Goal: Transaction & Acquisition: Download file/media

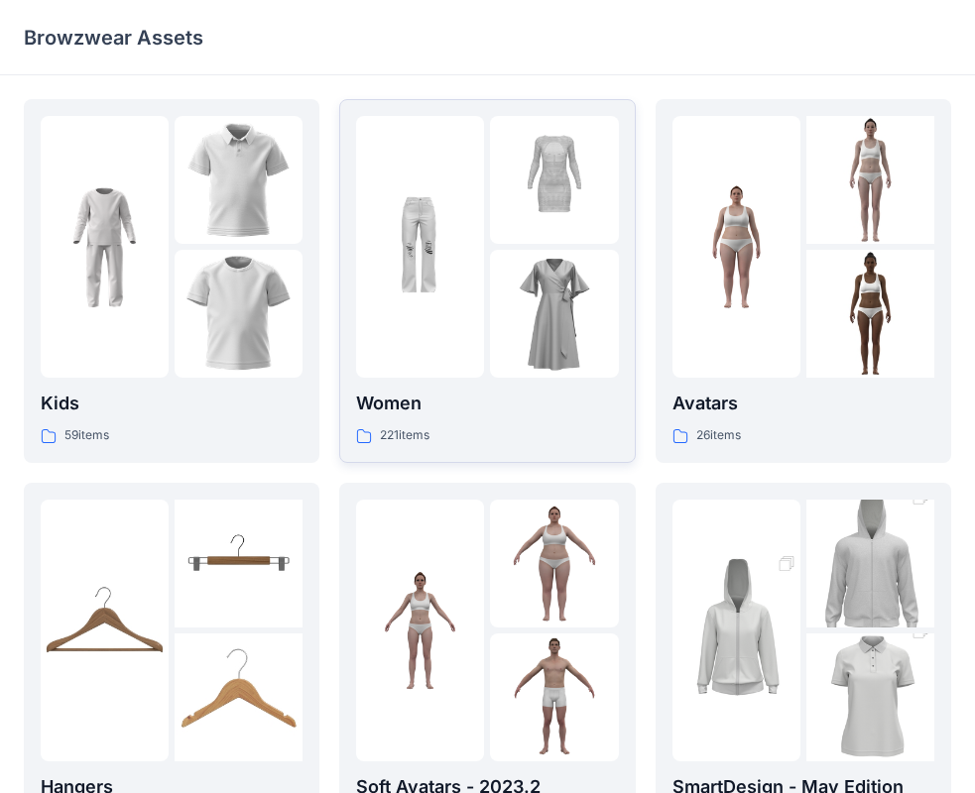
click at [523, 258] on img at bounding box center [554, 314] width 128 height 128
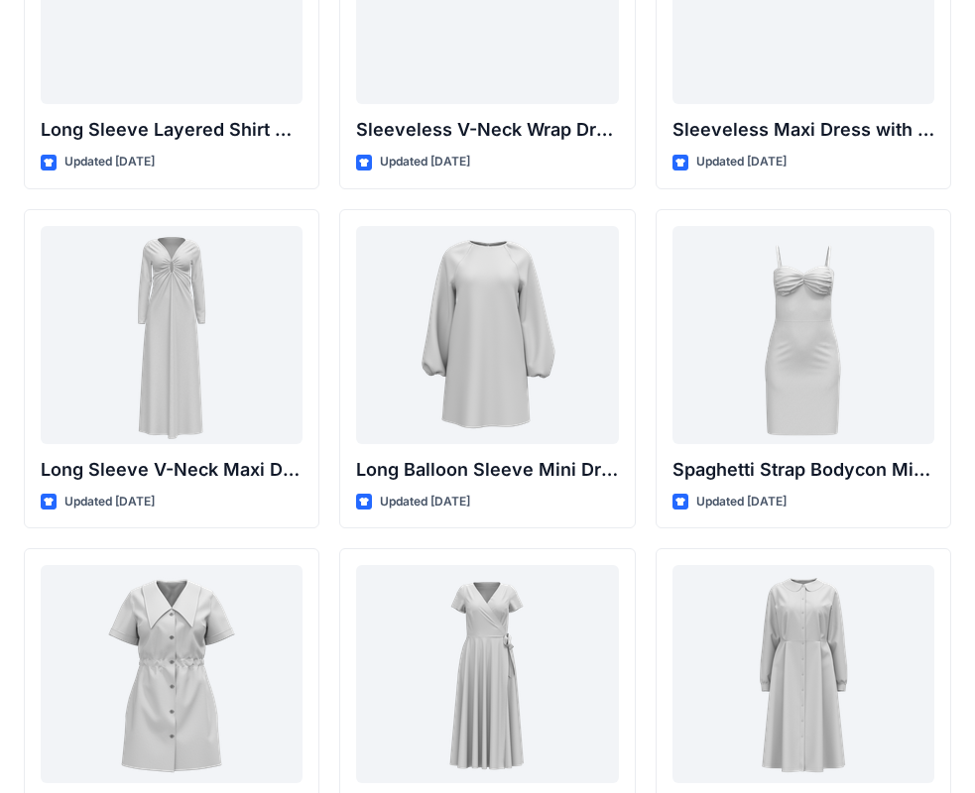
scroll to position [3189, 0]
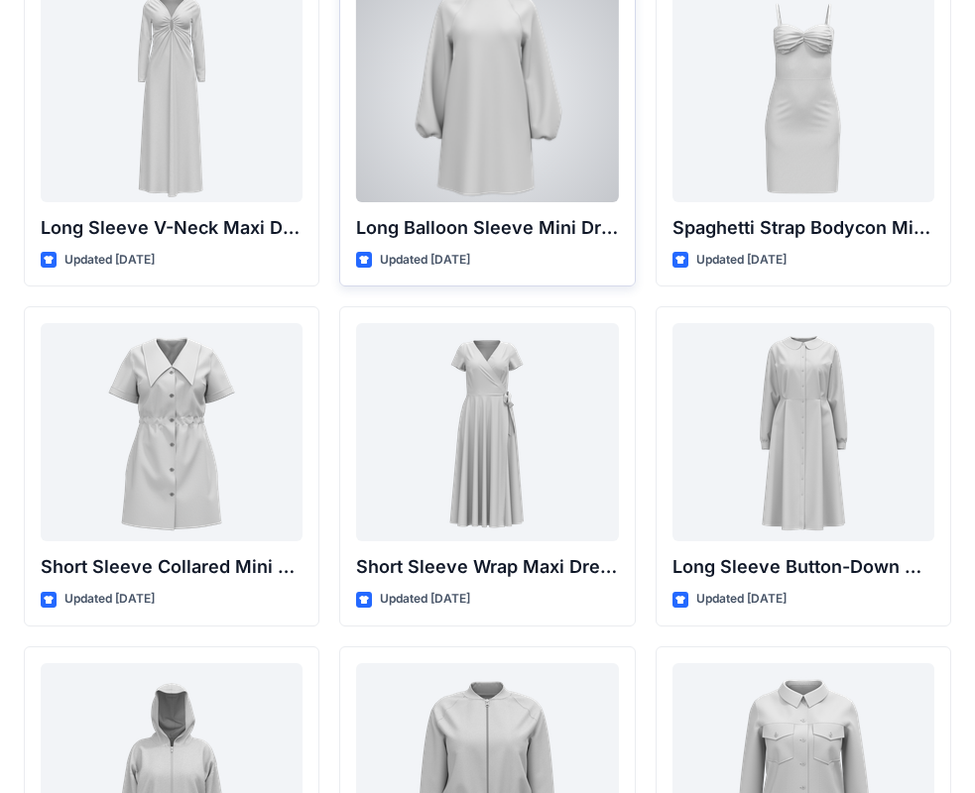
click at [523, 74] on div at bounding box center [487, 93] width 262 height 218
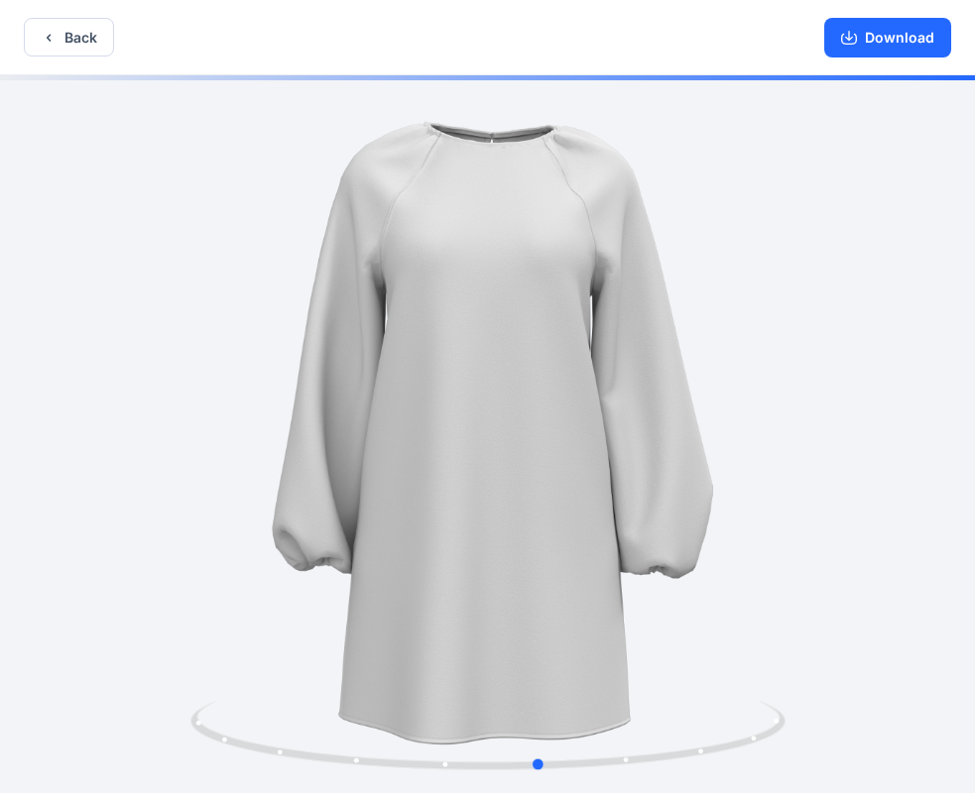
drag, startPoint x: 740, startPoint y: 362, endPoint x: 792, endPoint y: 448, distance: 101.0
click at [792, 448] on div at bounding box center [487, 436] width 975 height 722
click at [887, 47] on button "Download" at bounding box center [887, 38] width 127 height 40
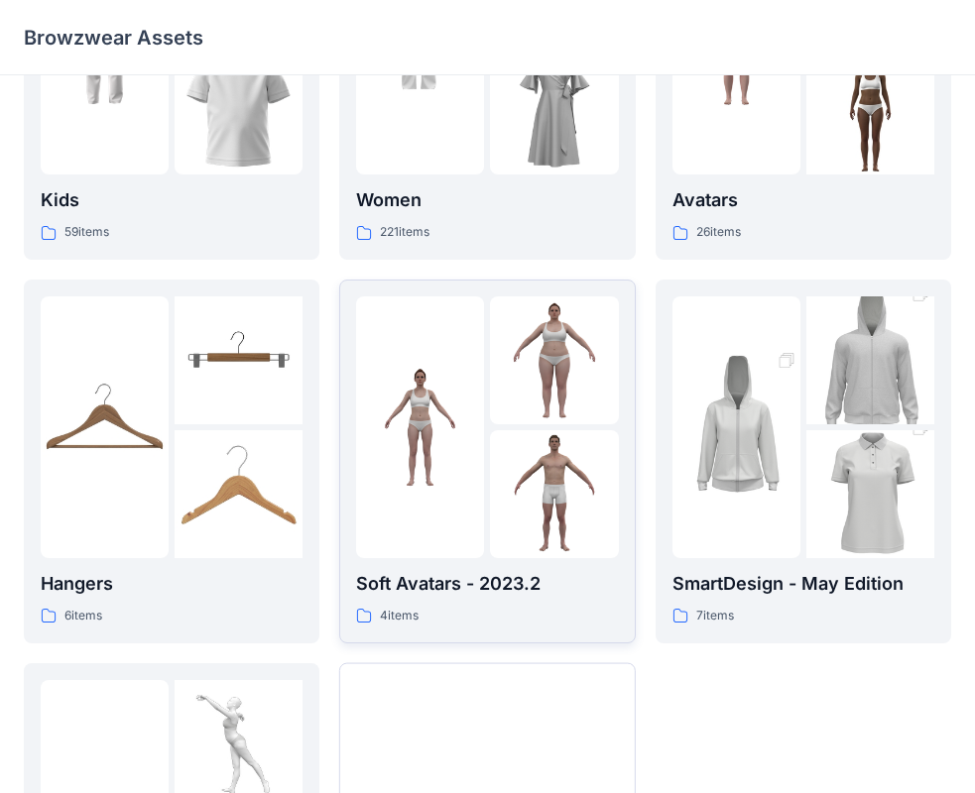
scroll to position [493, 0]
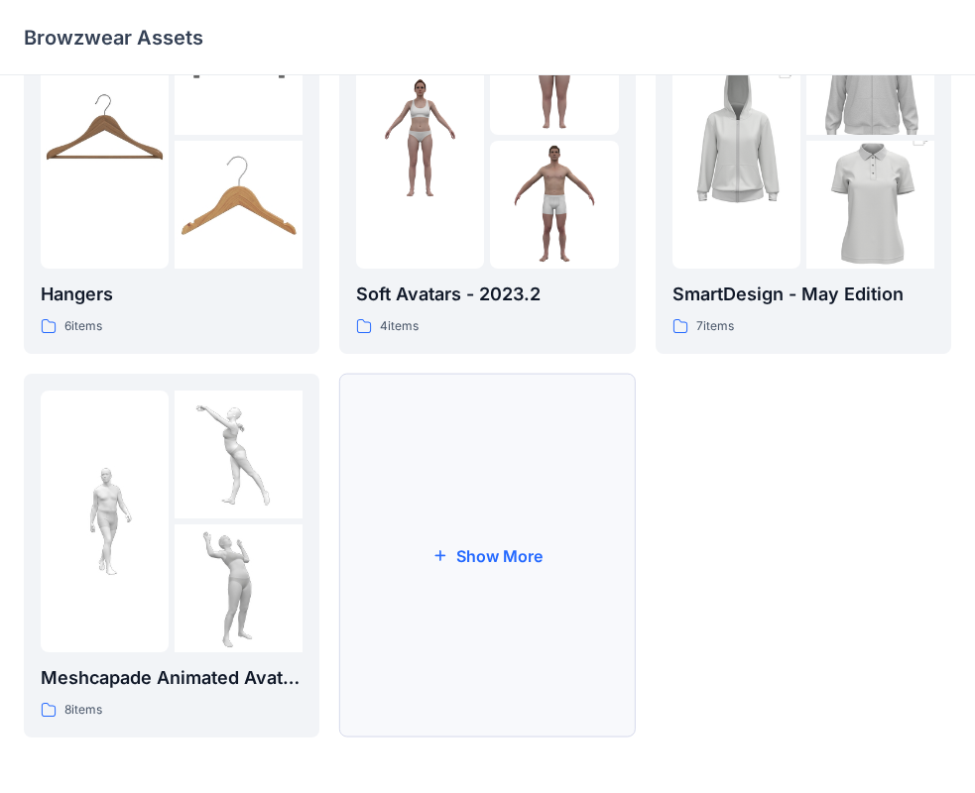
click at [512, 559] on button "Show More" at bounding box center [487, 556] width 296 height 364
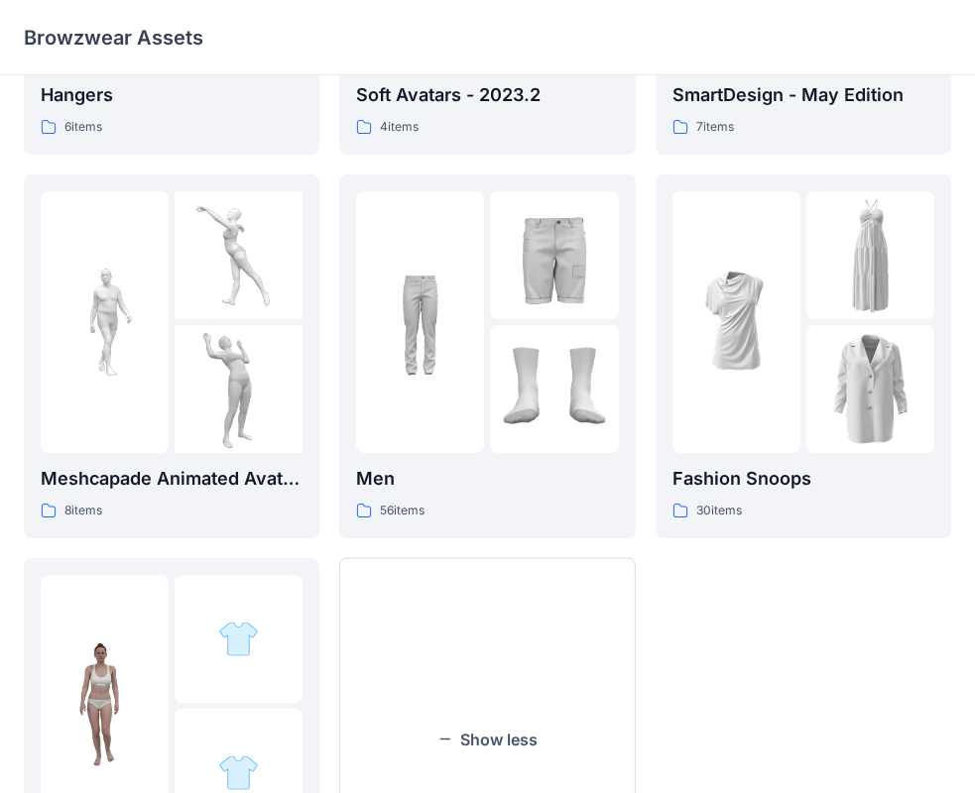
scroll to position [876, 0]
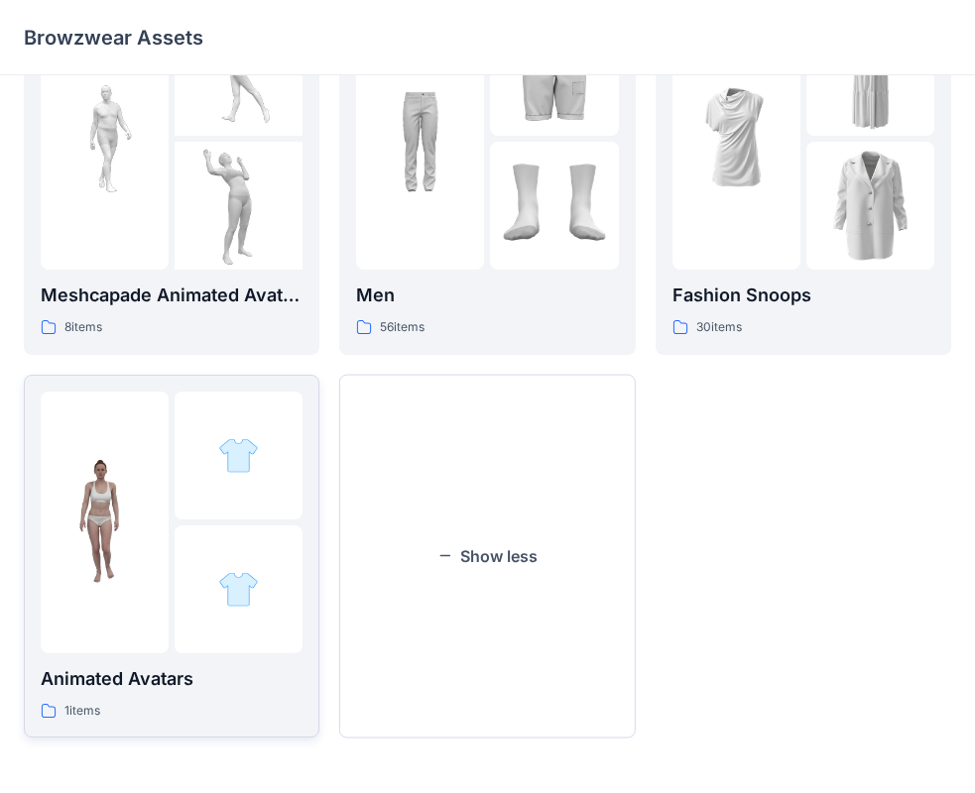
click at [150, 500] on img at bounding box center [105, 522] width 128 height 128
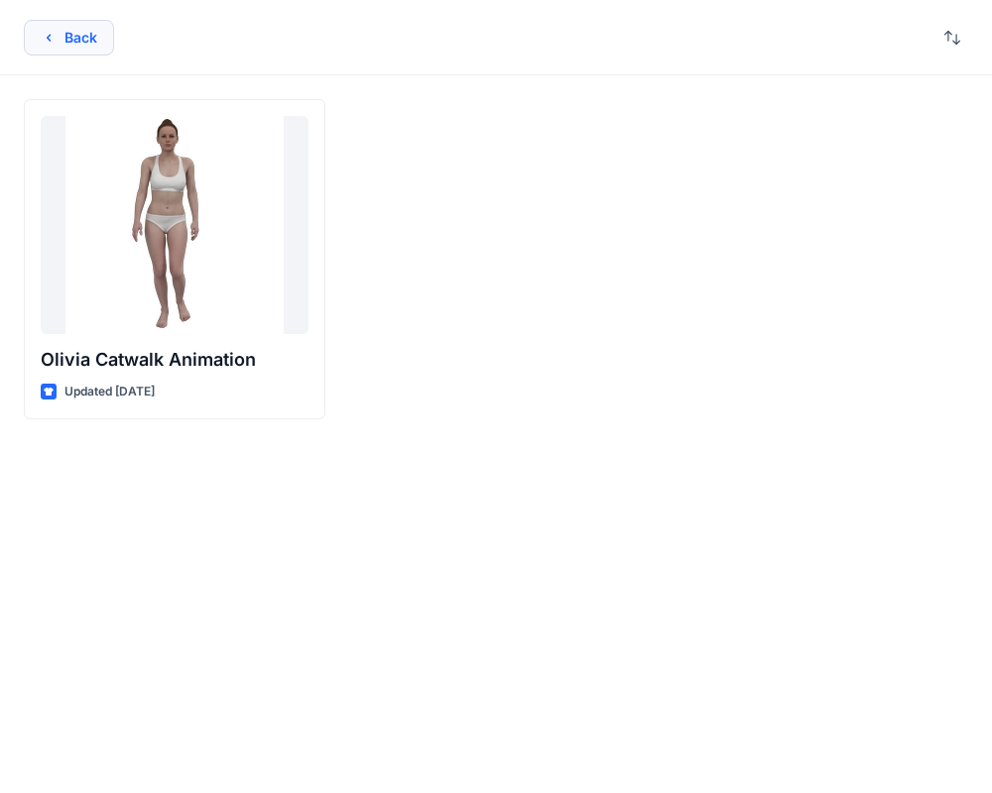
click at [58, 27] on button "Back" at bounding box center [69, 38] width 90 height 36
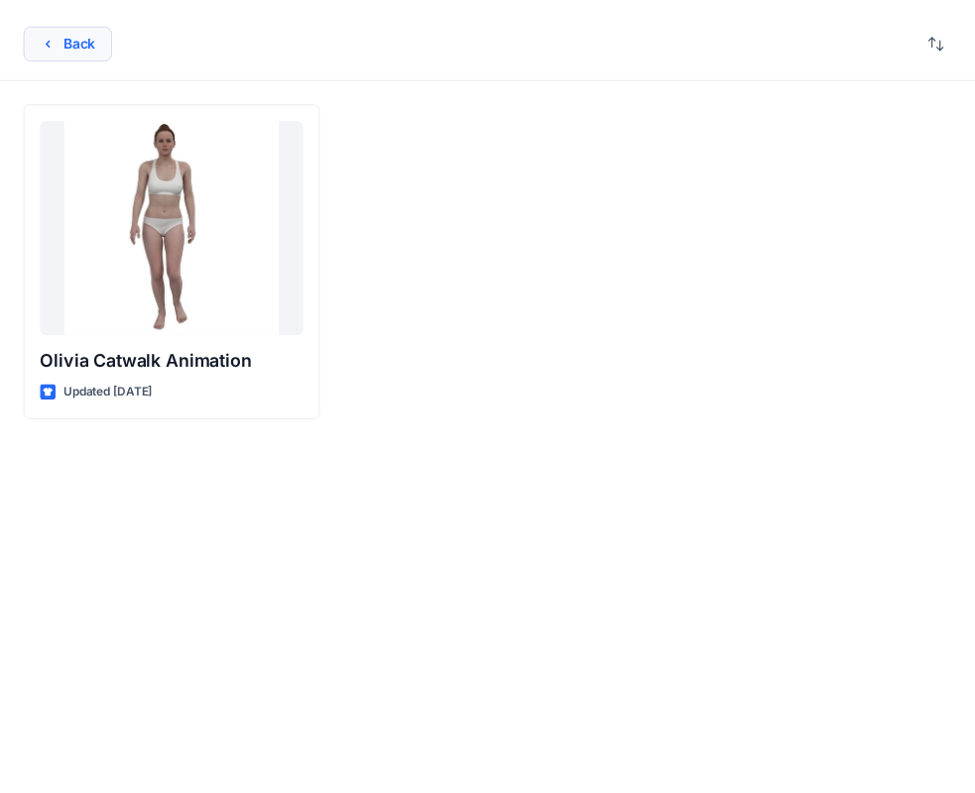
scroll to position [876, 0]
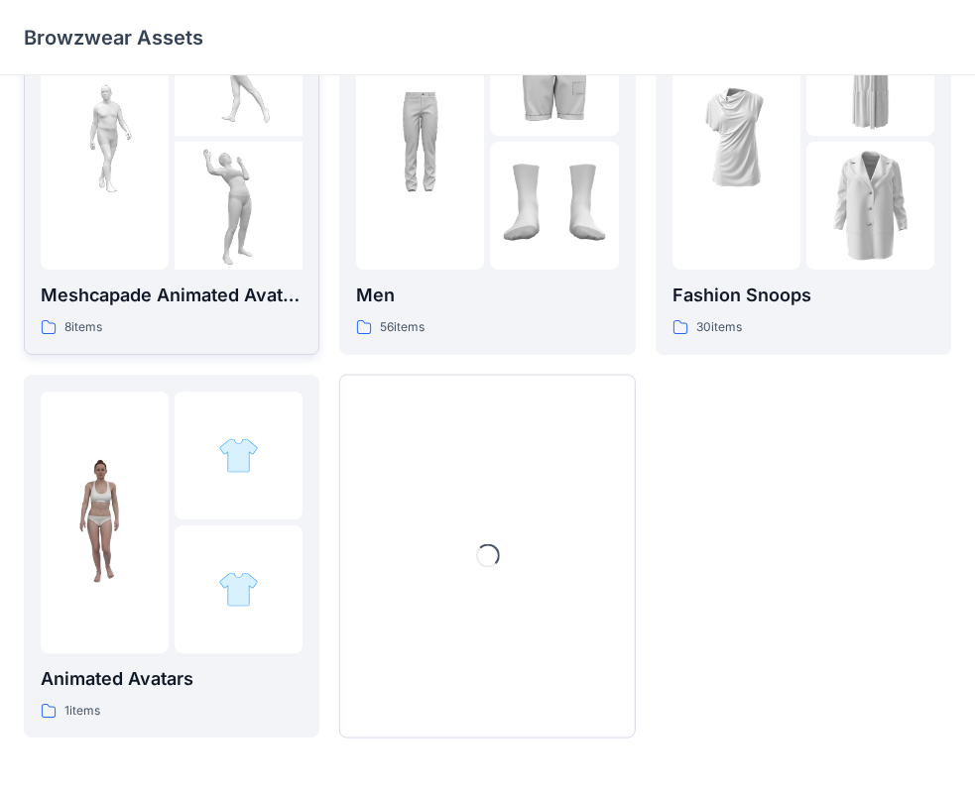
click at [174, 138] on div at bounding box center [172, 139] width 262 height 262
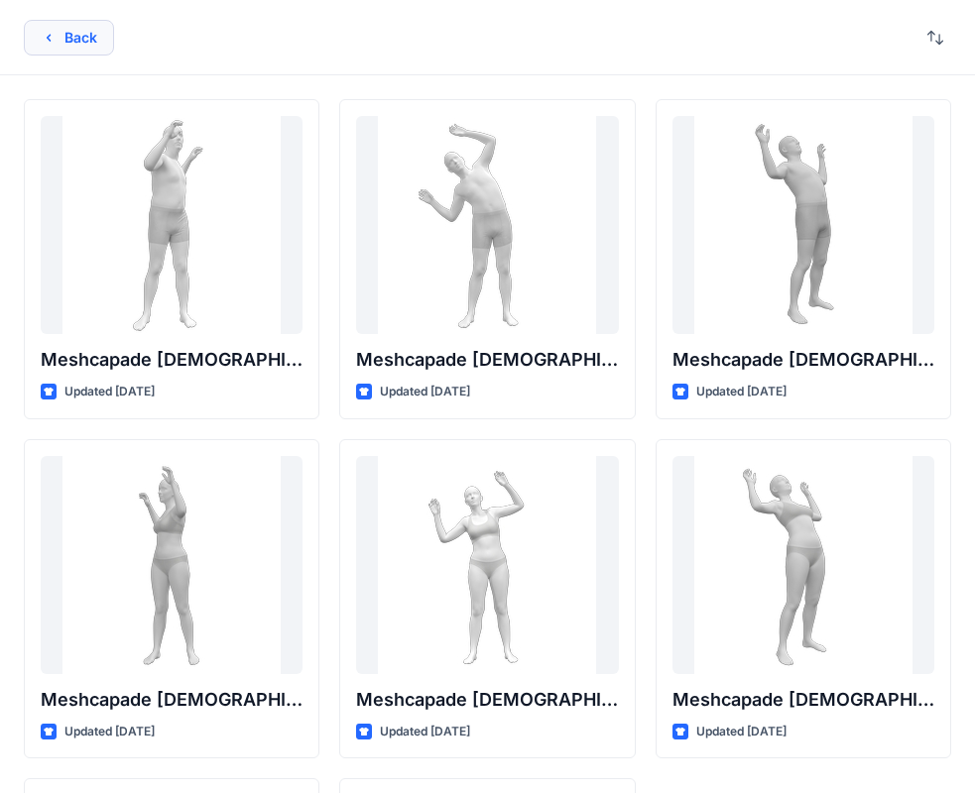
click at [87, 38] on button "Back" at bounding box center [69, 38] width 90 height 36
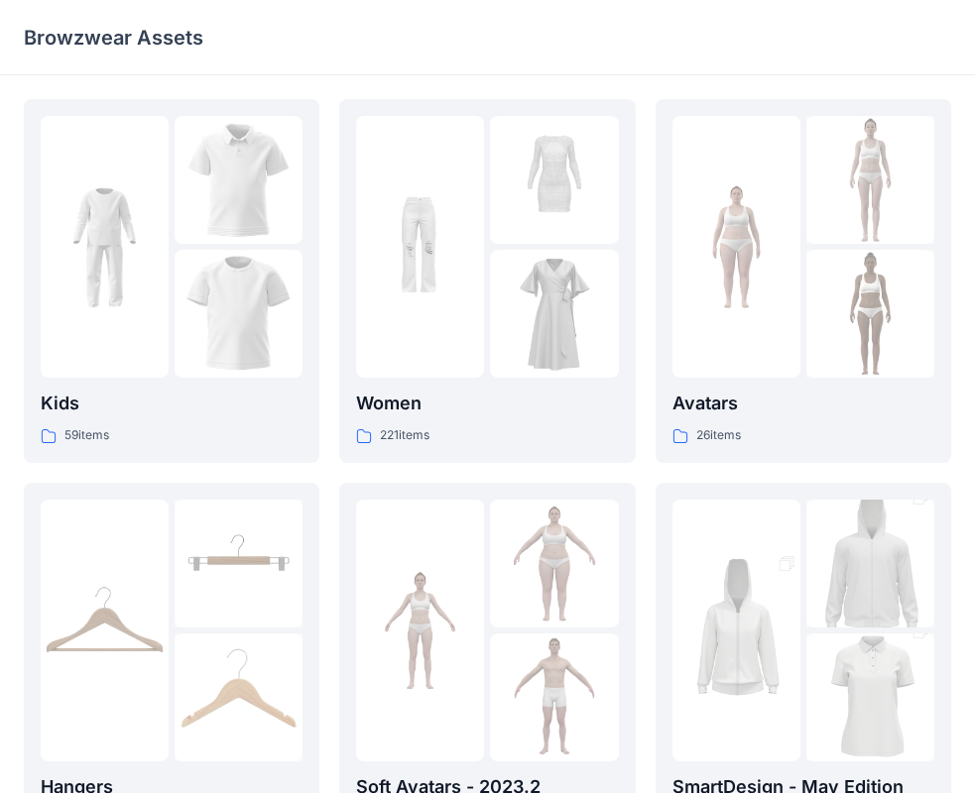
scroll to position [876, 0]
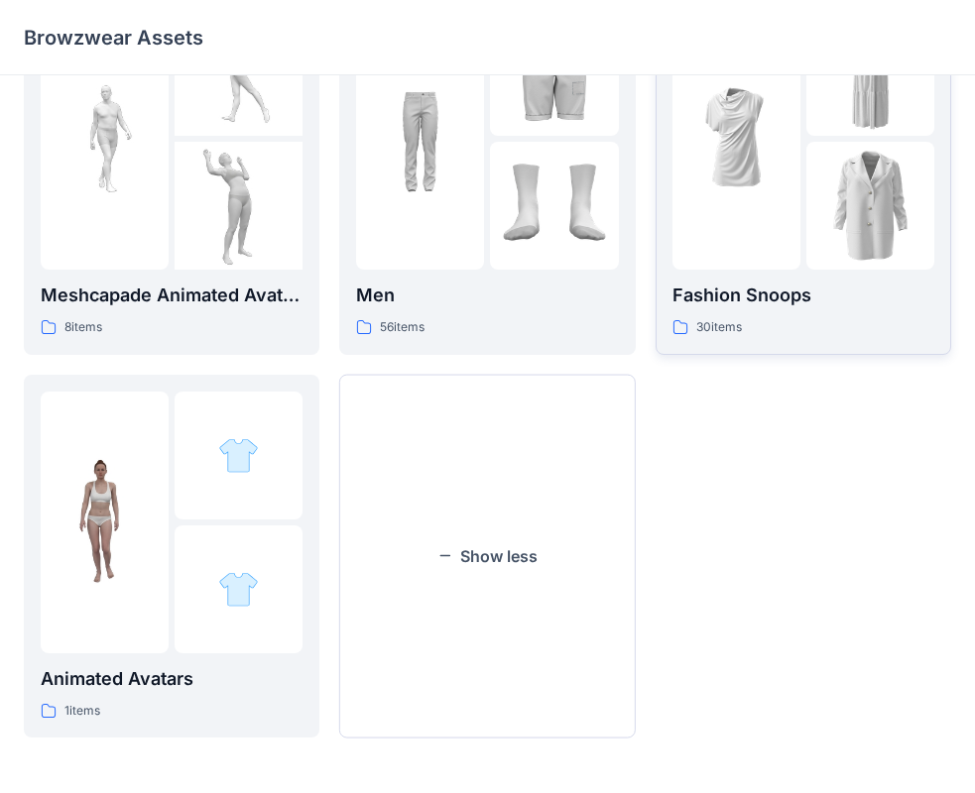
click at [777, 162] on img at bounding box center [736, 138] width 128 height 128
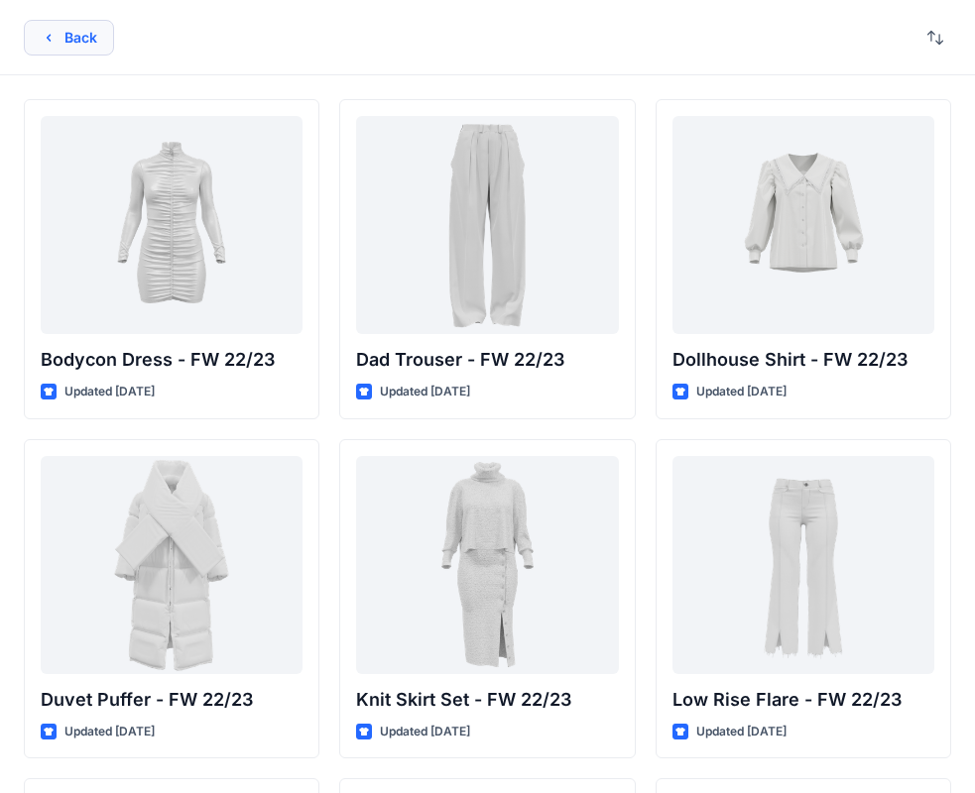
click at [64, 20] on button "Back" at bounding box center [69, 38] width 90 height 36
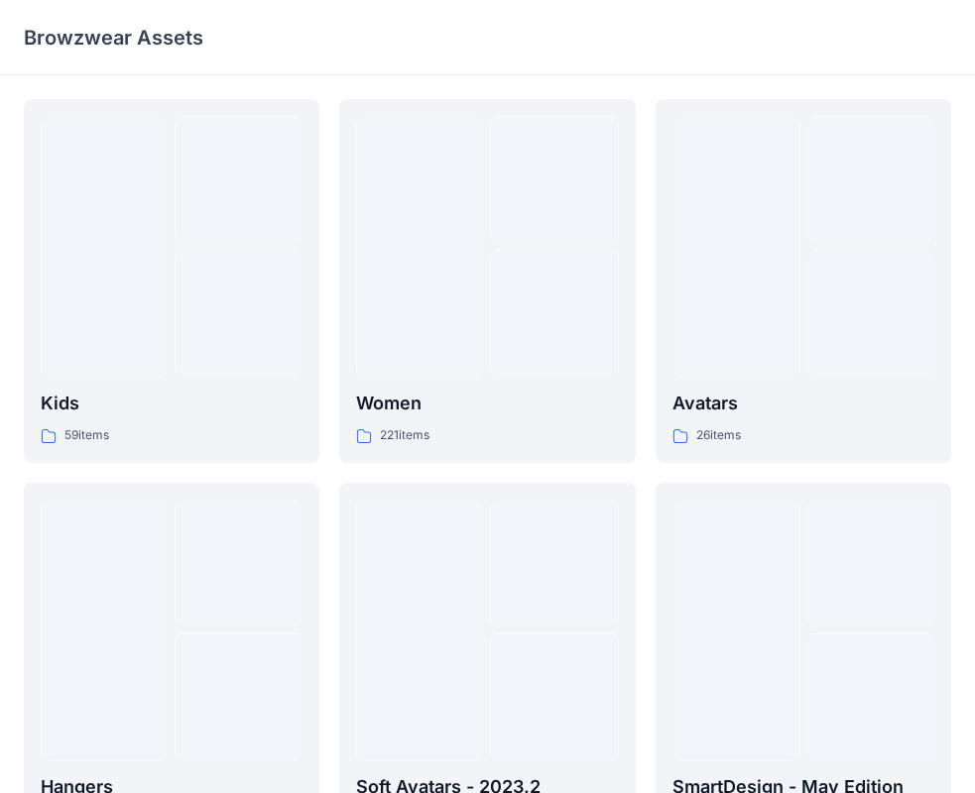
scroll to position [876, 0]
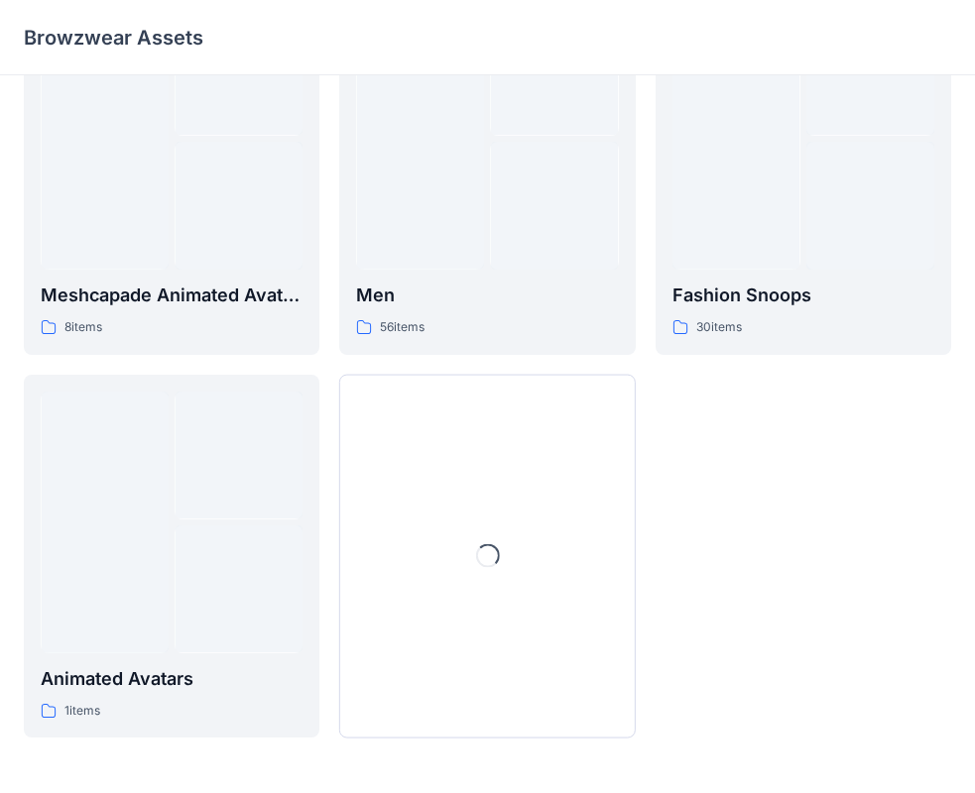
click at [64, 33] on p "Browzwear Assets" at bounding box center [113, 38] width 179 height 28
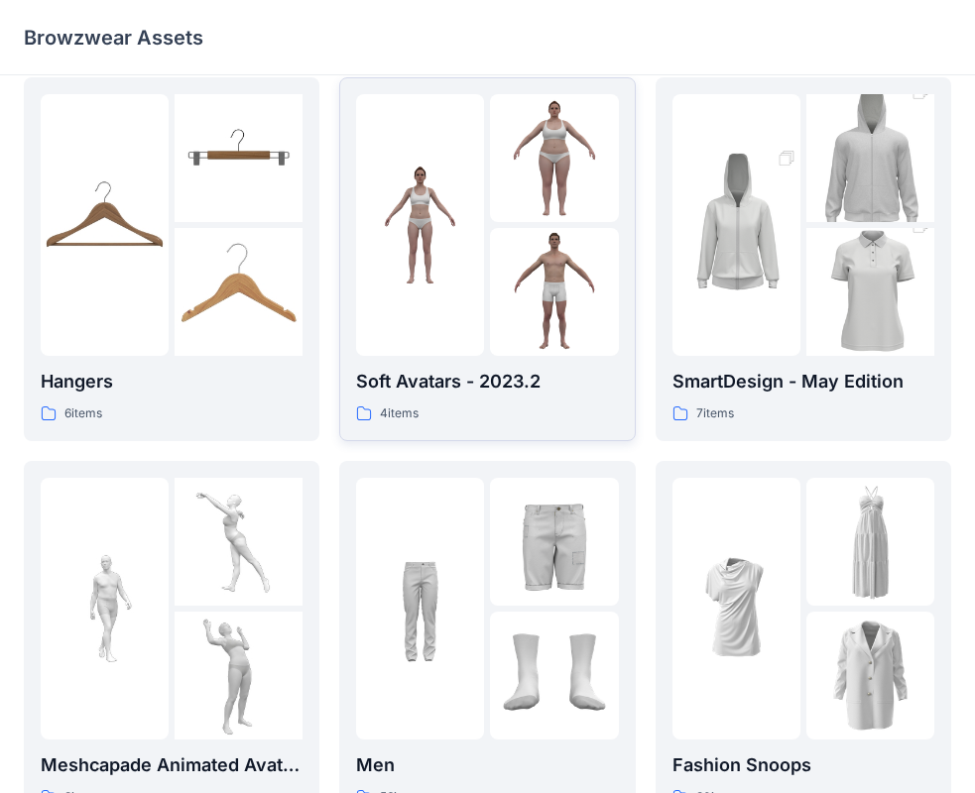
scroll to position [694, 0]
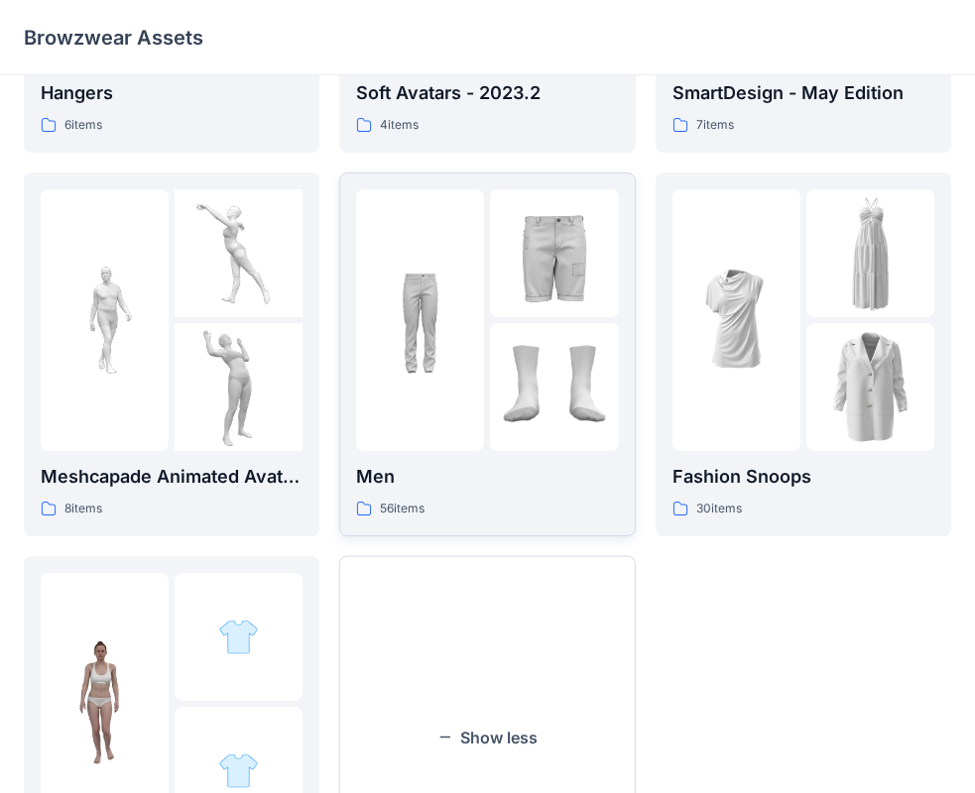
click at [469, 318] on img at bounding box center [420, 320] width 128 height 128
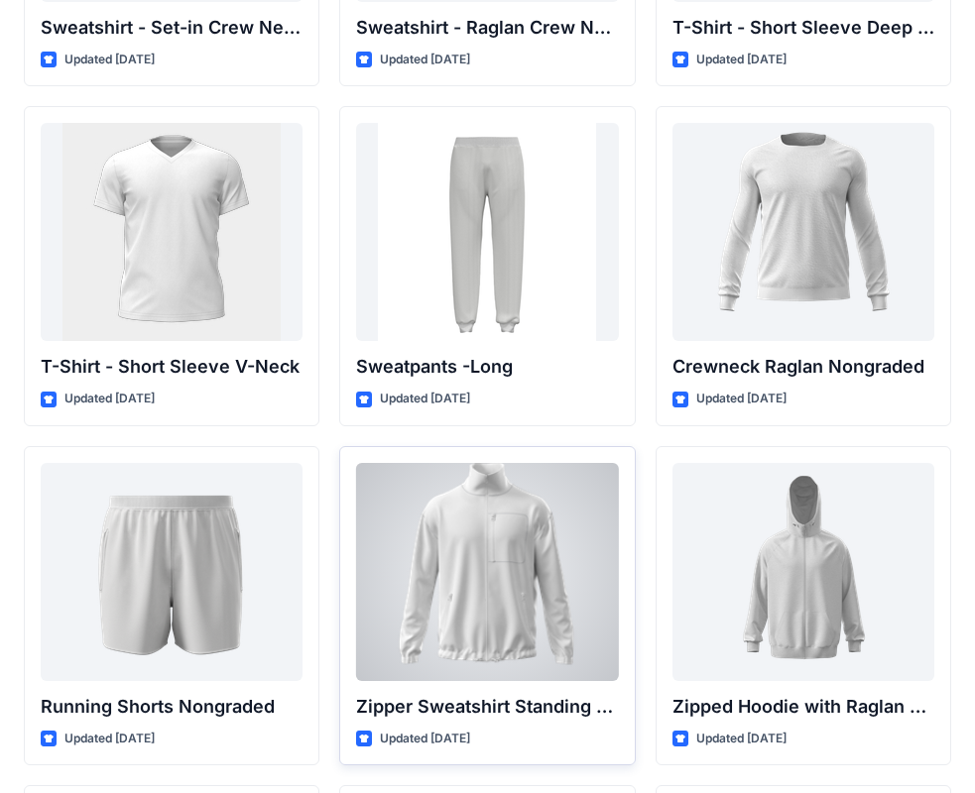
scroll to position [1995, 0]
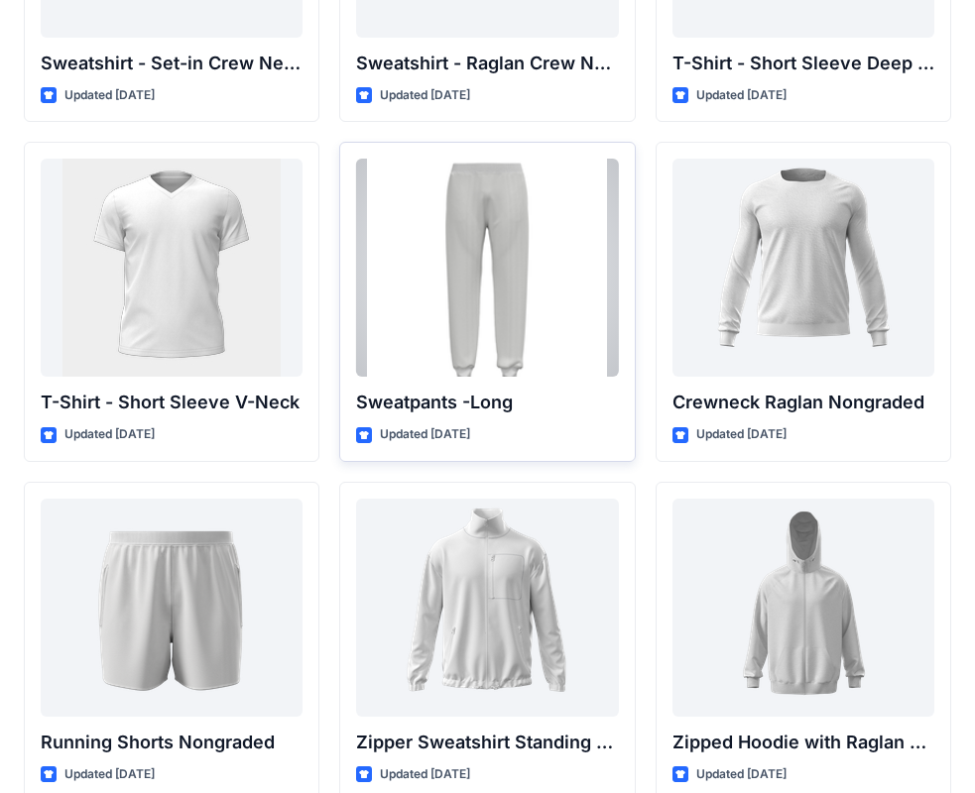
click at [465, 271] on div at bounding box center [487, 268] width 262 height 218
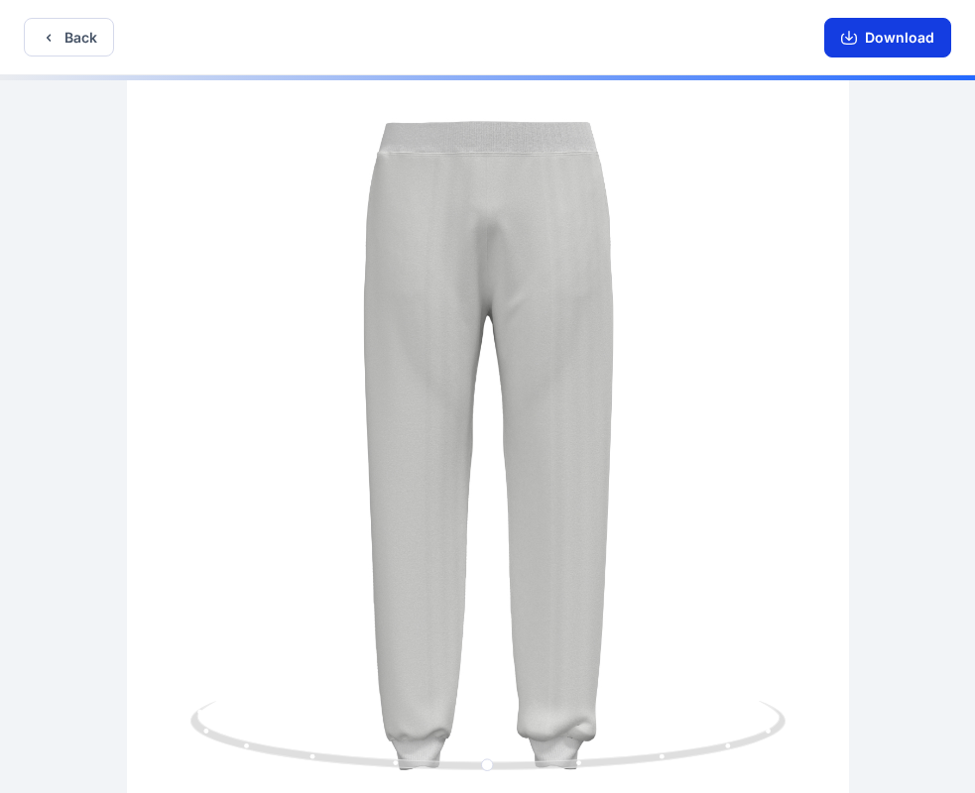
click at [899, 32] on button "Download" at bounding box center [887, 38] width 127 height 40
